Goal: Task Accomplishment & Management: Use online tool/utility

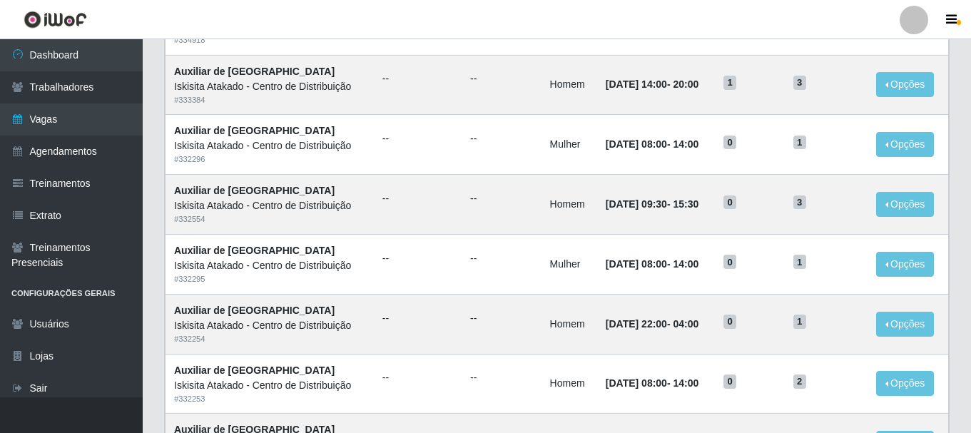
scroll to position [777, 0]
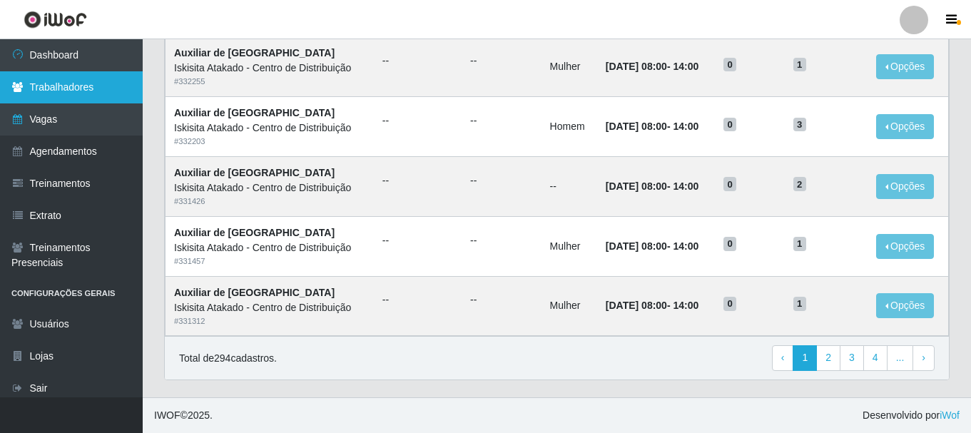
click at [53, 96] on link "Trabalhadores" at bounding box center [71, 87] width 143 height 32
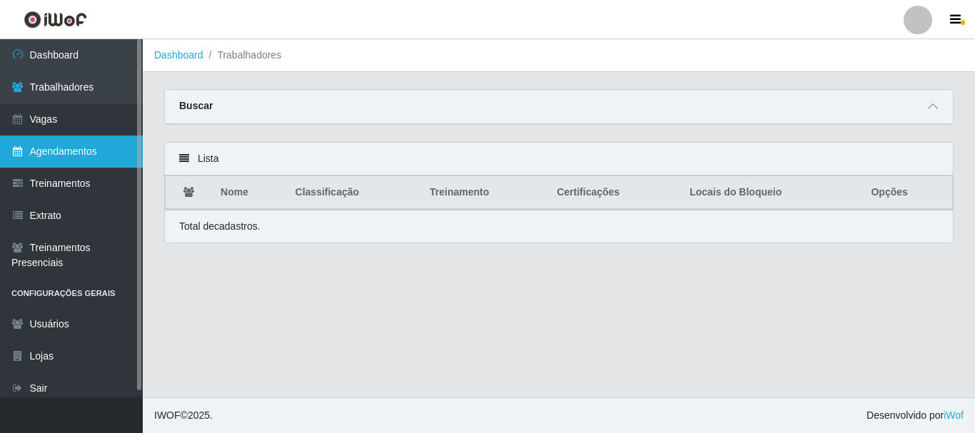
click at [101, 157] on link "Agendamentos" at bounding box center [71, 152] width 143 height 32
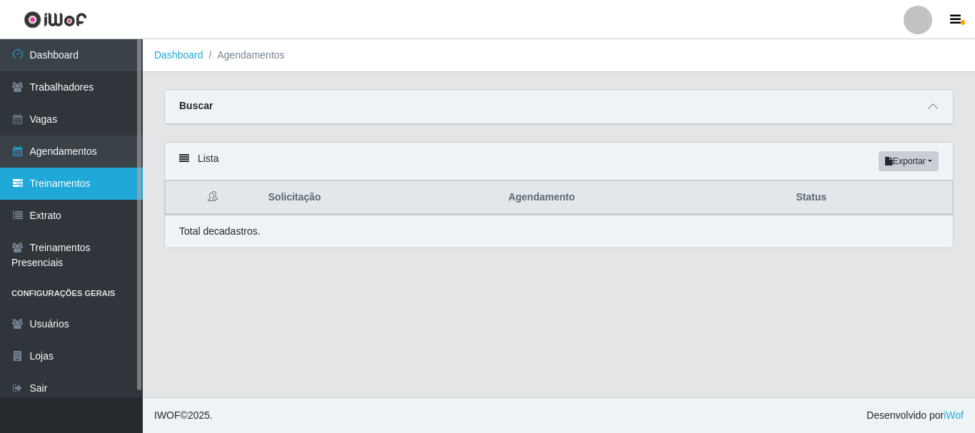
click at [90, 176] on link "Treinamentos" at bounding box center [71, 184] width 143 height 32
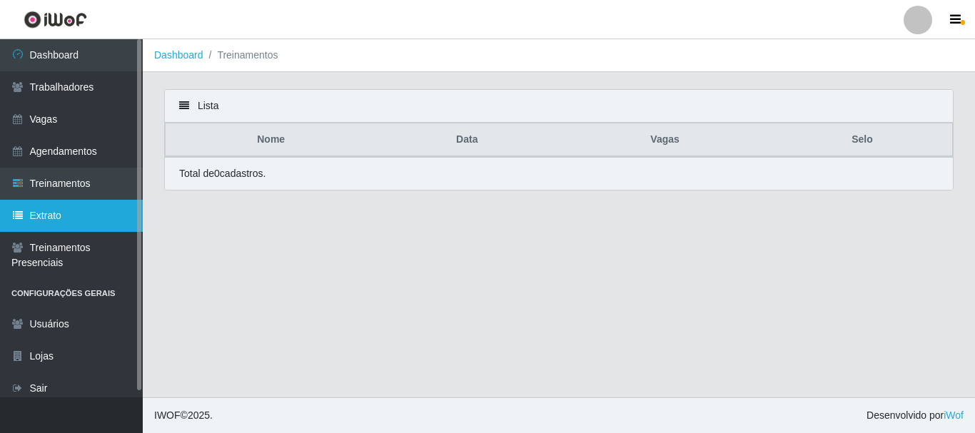
click at [86, 228] on link "Extrato" at bounding box center [71, 216] width 143 height 32
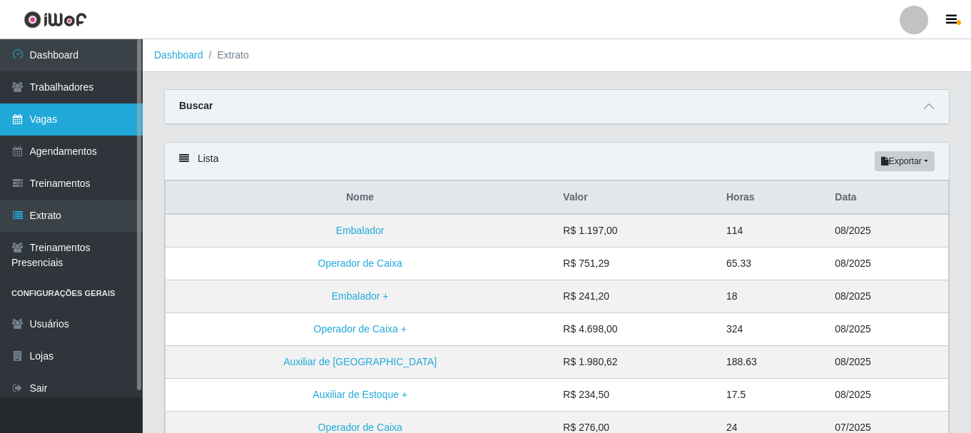
click at [85, 123] on link "Vagas" at bounding box center [71, 119] width 143 height 32
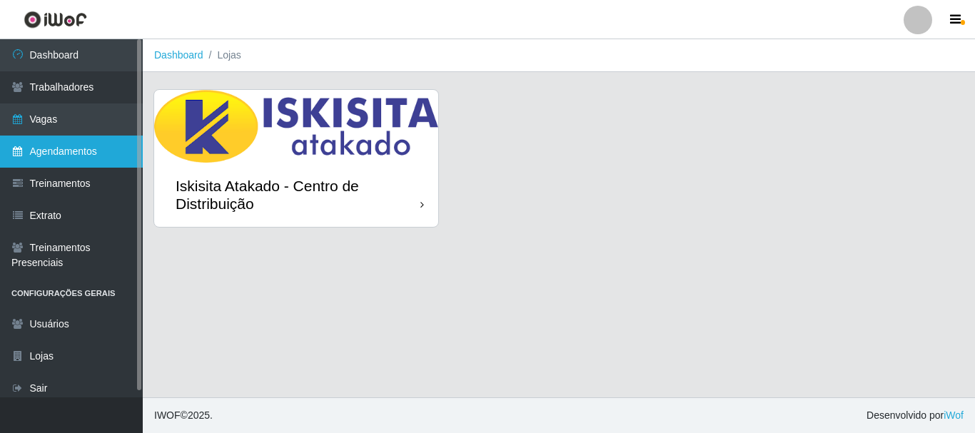
click at [69, 148] on link "Agendamentos" at bounding box center [71, 152] width 143 height 32
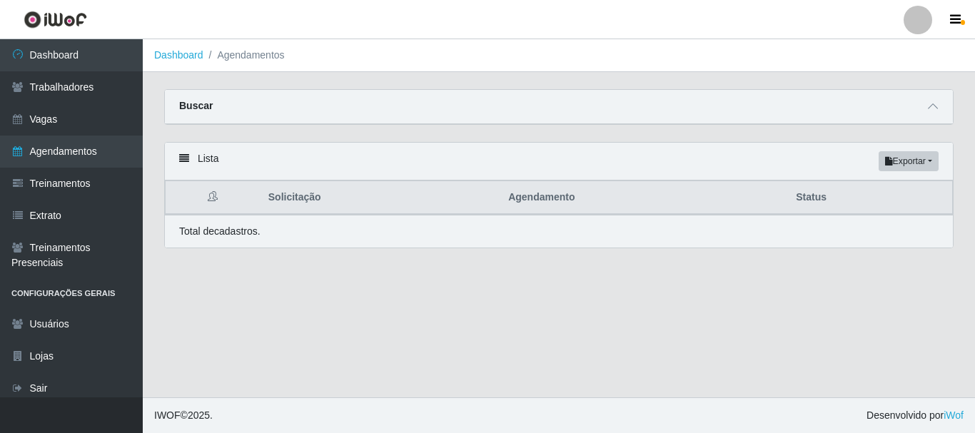
click at [783, 191] on th "Agendamento" at bounding box center [644, 198] width 288 height 34
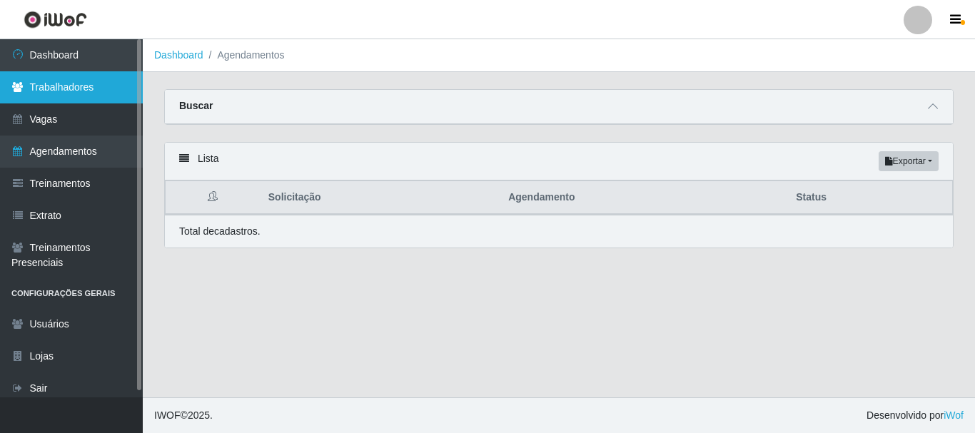
click at [58, 95] on link "Trabalhadores" at bounding box center [71, 87] width 143 height 32
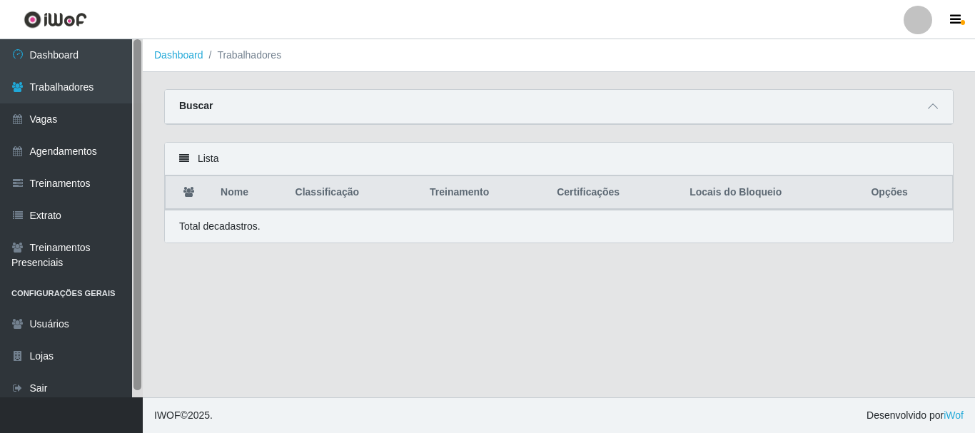
click at [141, 56] on div at bounding box center [137, 218] width 11 height 358
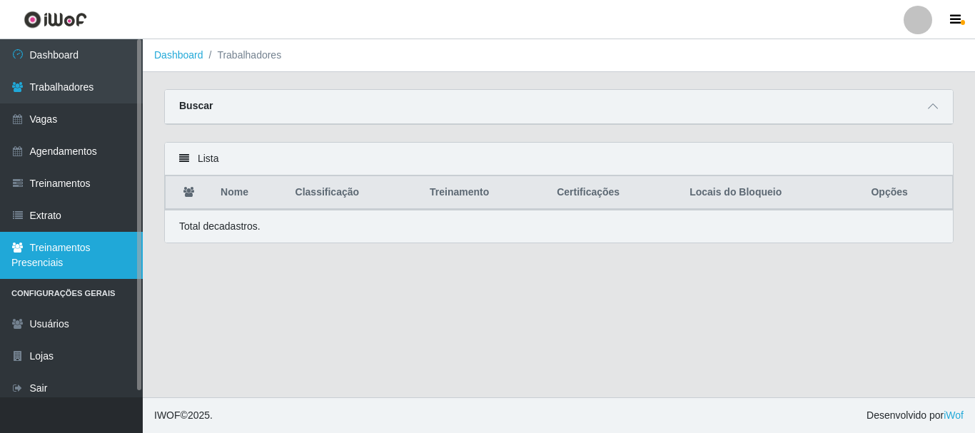
click at [46, 253] on link "Treinamentos Presenciais" at bounding box center [71, 255] width 143 height 47
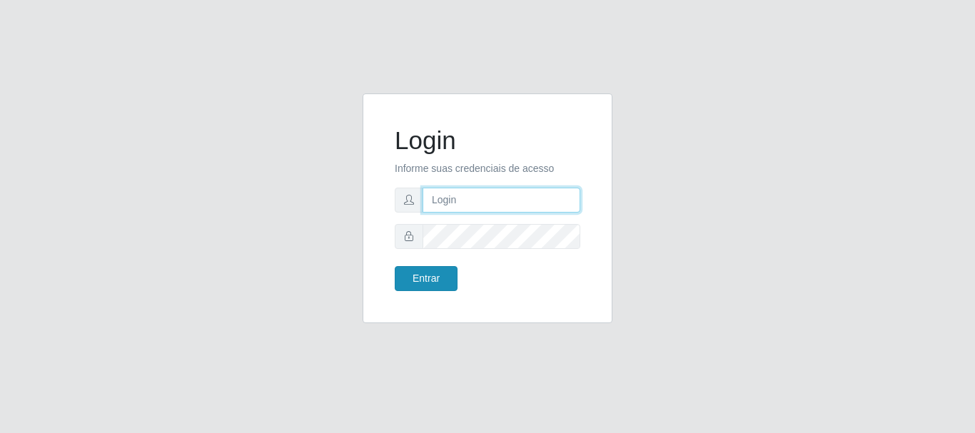
type input "[EMAIL_ADDRESS][DOMAIN_NAME]"
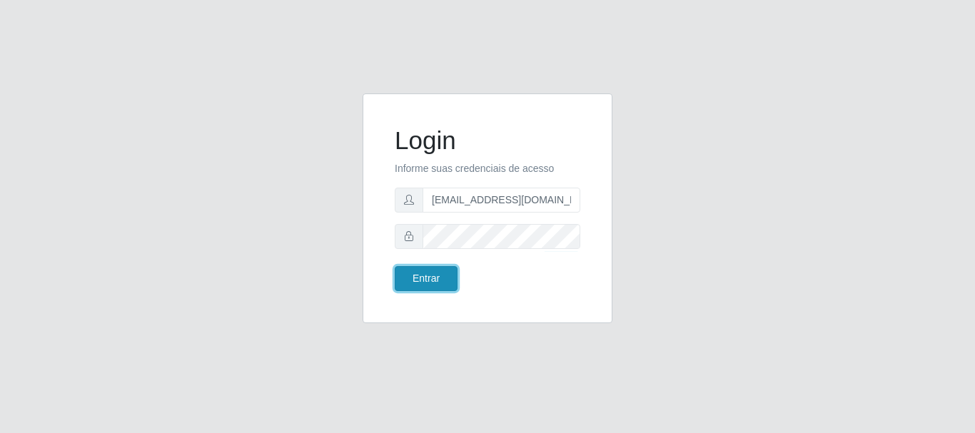
click at [434, 276] on button "Entrar" at bounding box center [426, 278] width 63 height 25
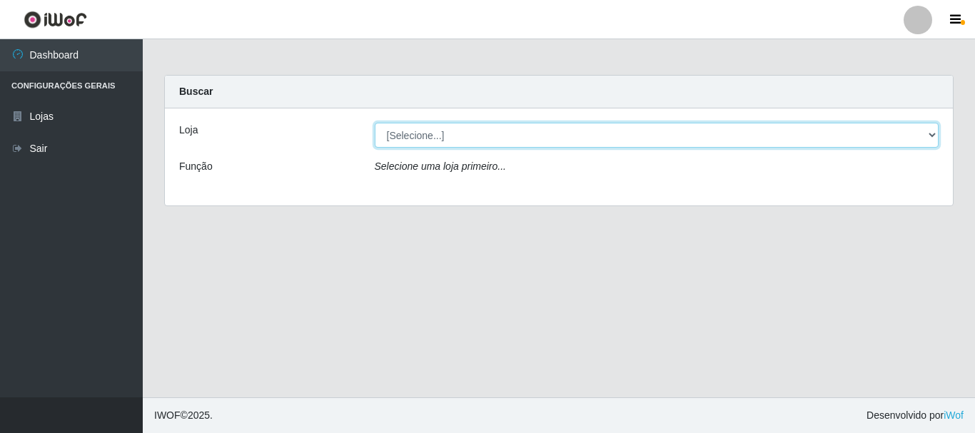
click at [519, 134] on select "[Selecione...] Iskisita Atakado - Centro de Distribuição" at bounding box center [657, 135] width 565 height 25
select select "425"
click at [375, 123] on select "[Selecione...] Iskisita Atakado - Centro de Distribuição" at bounding box center [657, 135] width 565 height 25
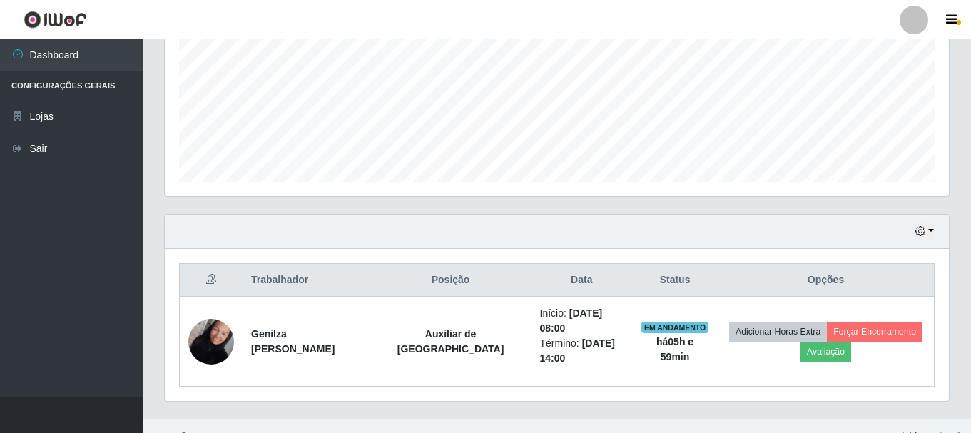
scroll to position [350, 0]
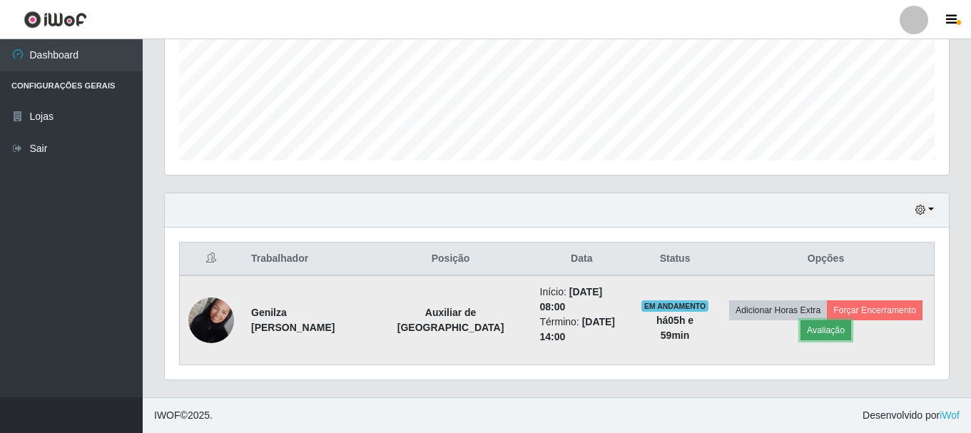
click at [815, 328] on button "Avaliação" at bounding box center [826, 330] width 51 height 20
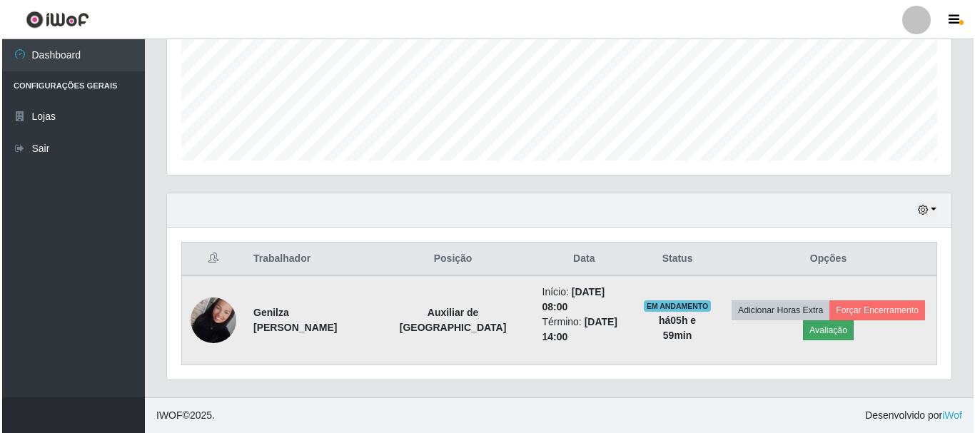
scroll to position [296, 777]
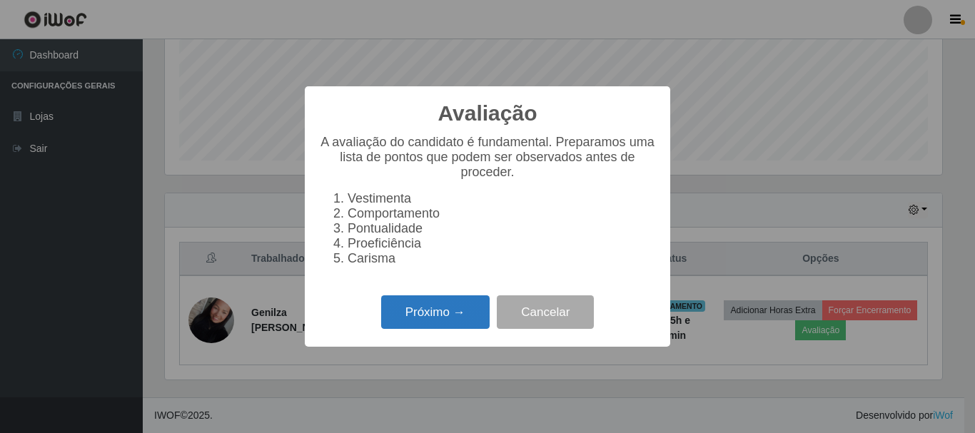
click at [438, 321] on button "Próximo →" at bounding box center [435, 313] width 108 height 34
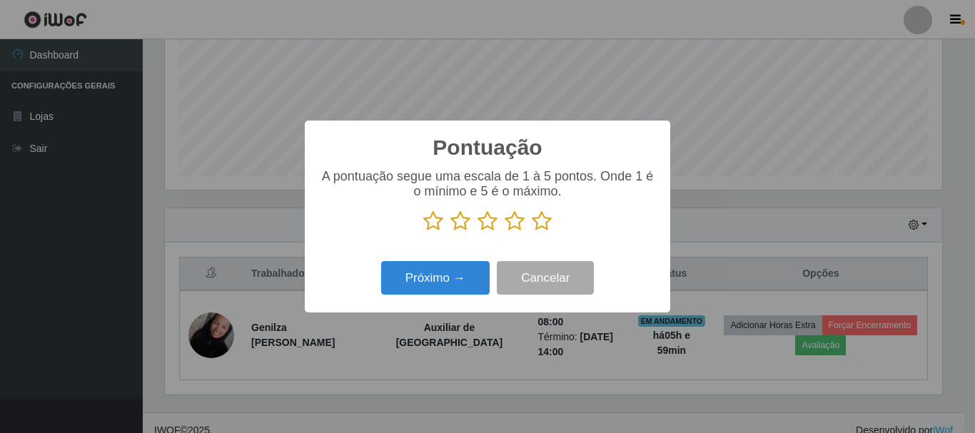
scroll to position [713491, 713009]
click at [540, 228] on icon at bounding box center [542, 221] width 20 height 21
click at [532, 232] on input "radio" at bounding box center [532, 232] width 0 height 0
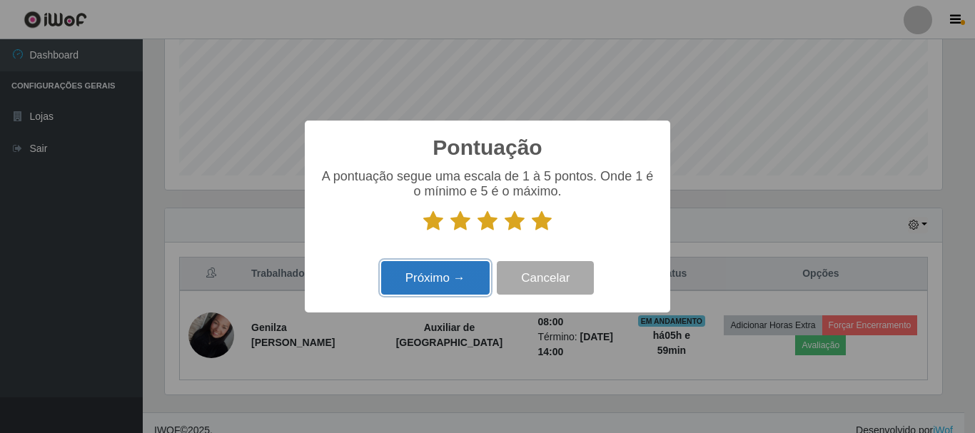
click at [453, 283] on button "Próximo →" at bounding box center [435, 278] width 108 height 34
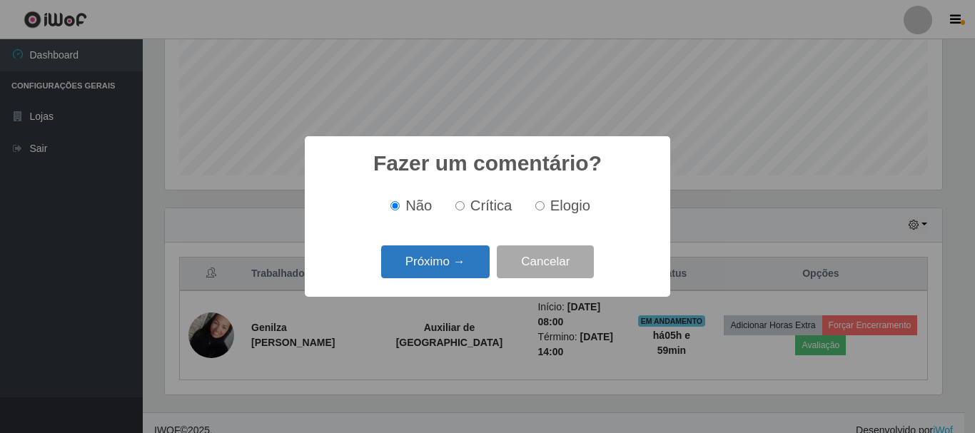
click at [461, 262] on button "Próximo →" at bounding box center [435, 263] width 108 height 34
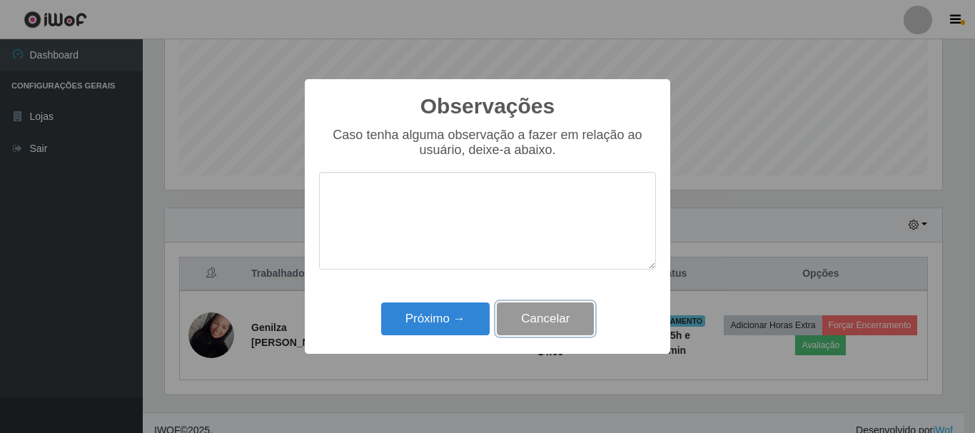
click at [517, 314] on button "Cancelar" at bounding box center [545, 320] width 97 height 34
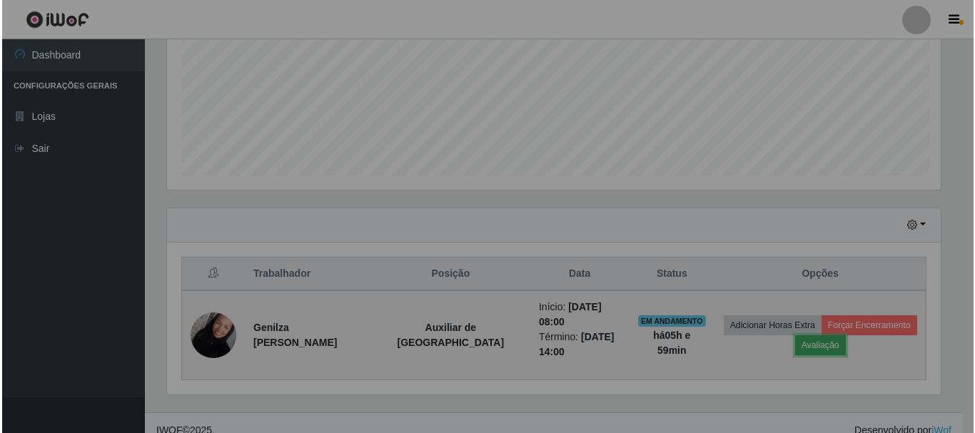
scroll to position [296, 784]
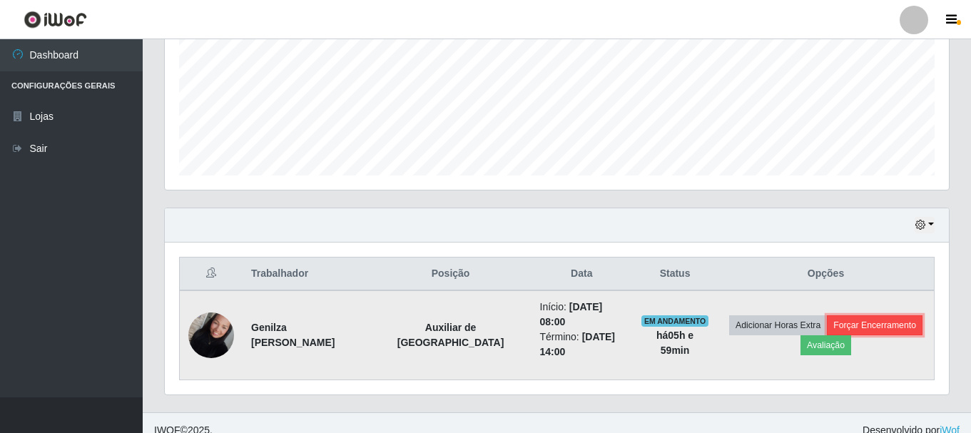
click at [881, 326] on button "Forçar Encerramento" at bounding box center [875, 325] width 96 height 20
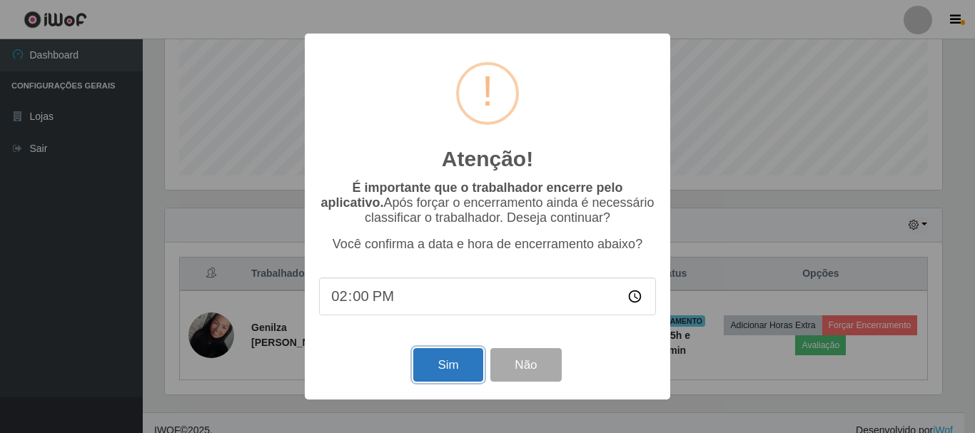
click at [445, 369] on button "Sim" at bounding box center [447, 365] width 69 height 34
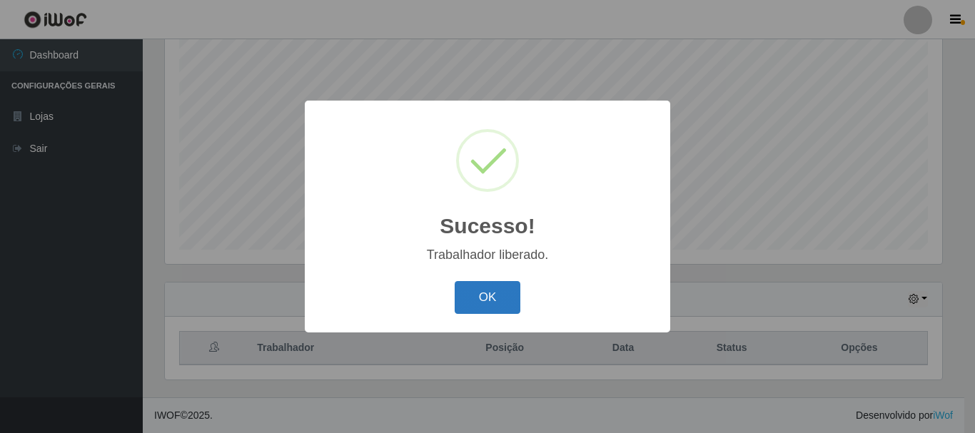
click at [500, 312] on button "OK" at bounding box center [488, 298] width 66 height 34
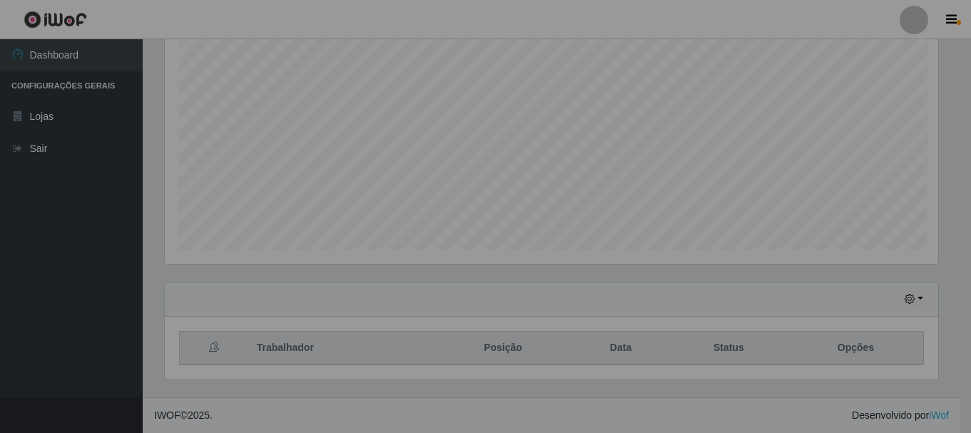
scroll to position [296, 784]
